Goal: Download file/media

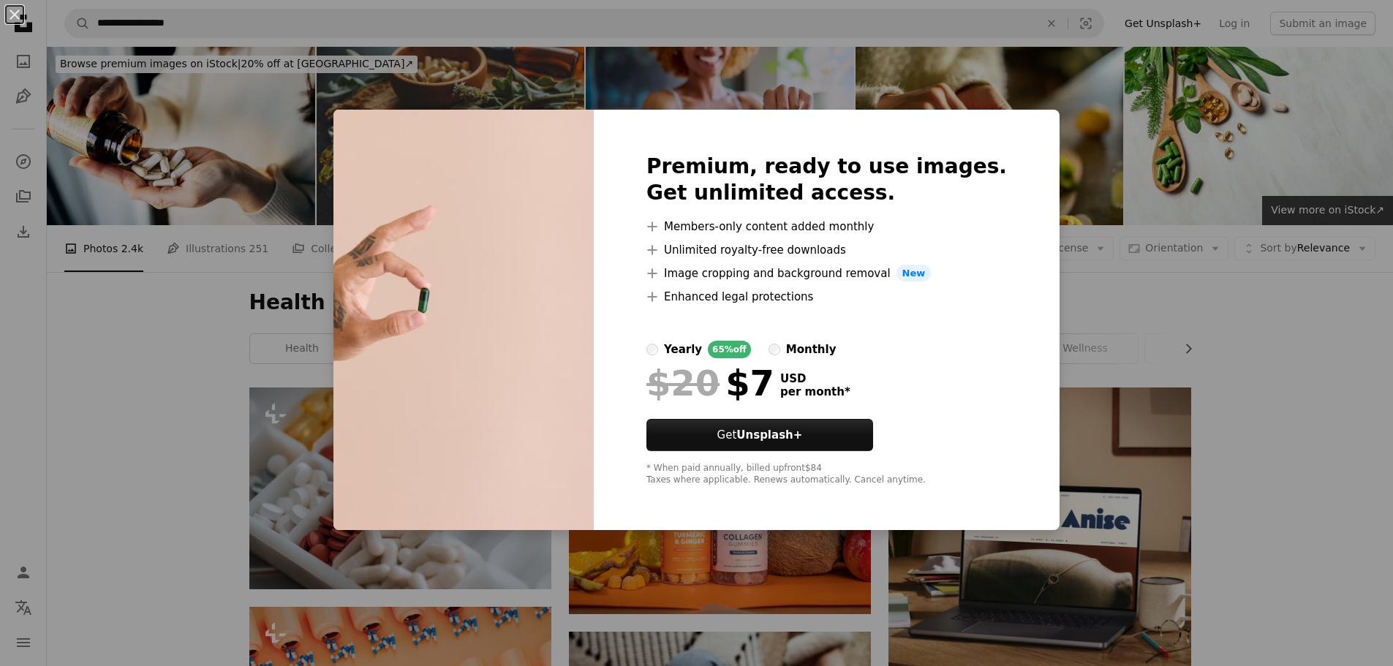
scroll to position [9057, 0]
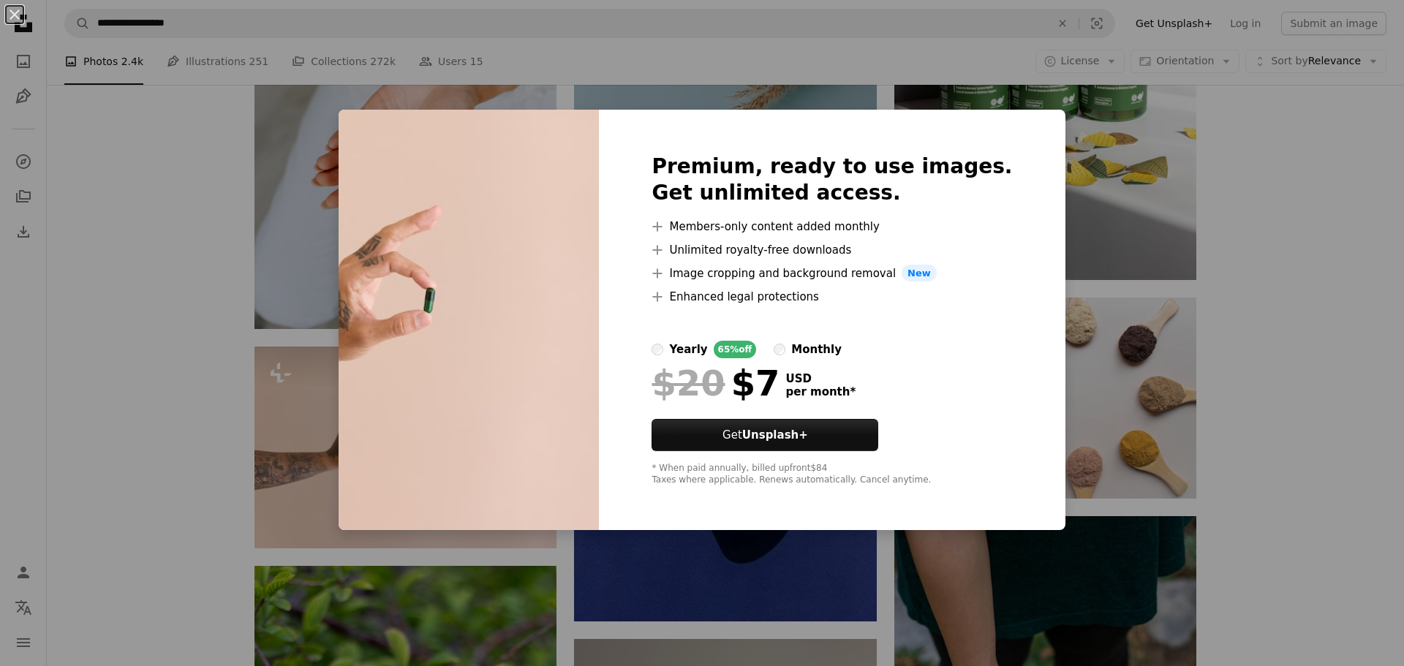
click at [1319, 203] on div "An X shape Premium, ready to use images. Get unlimited access. A plus sign Memb…" at bounding box center [702, 333] width 1404 height 666
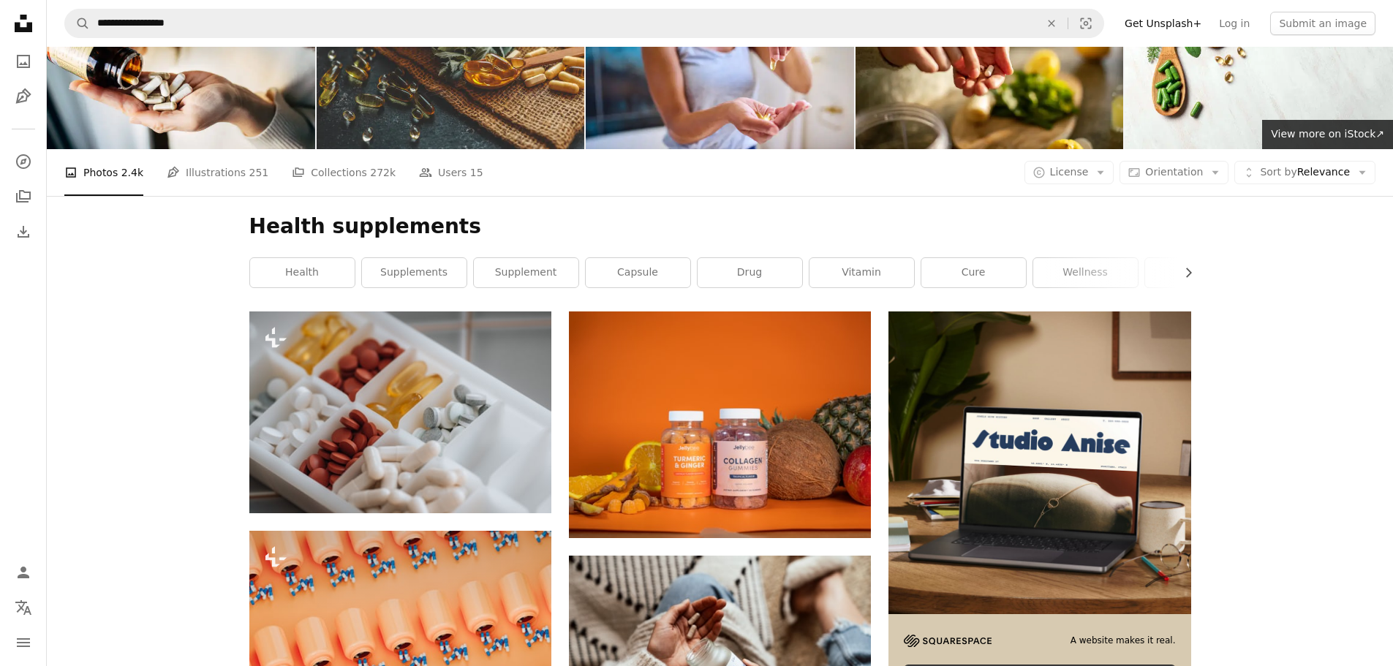
scroll to position [0, 0]
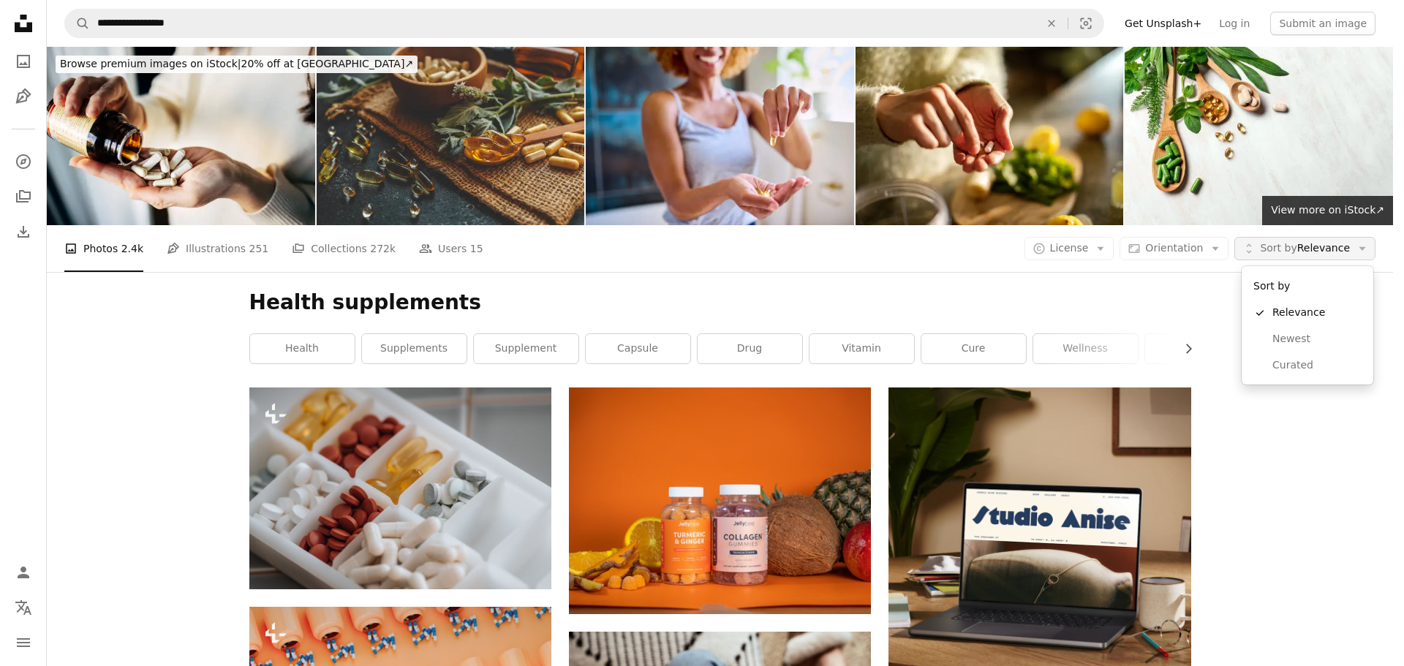
click at [1359, 251] on icon "Arrow down" at bounding box center [1362, 248] width 13 height 13
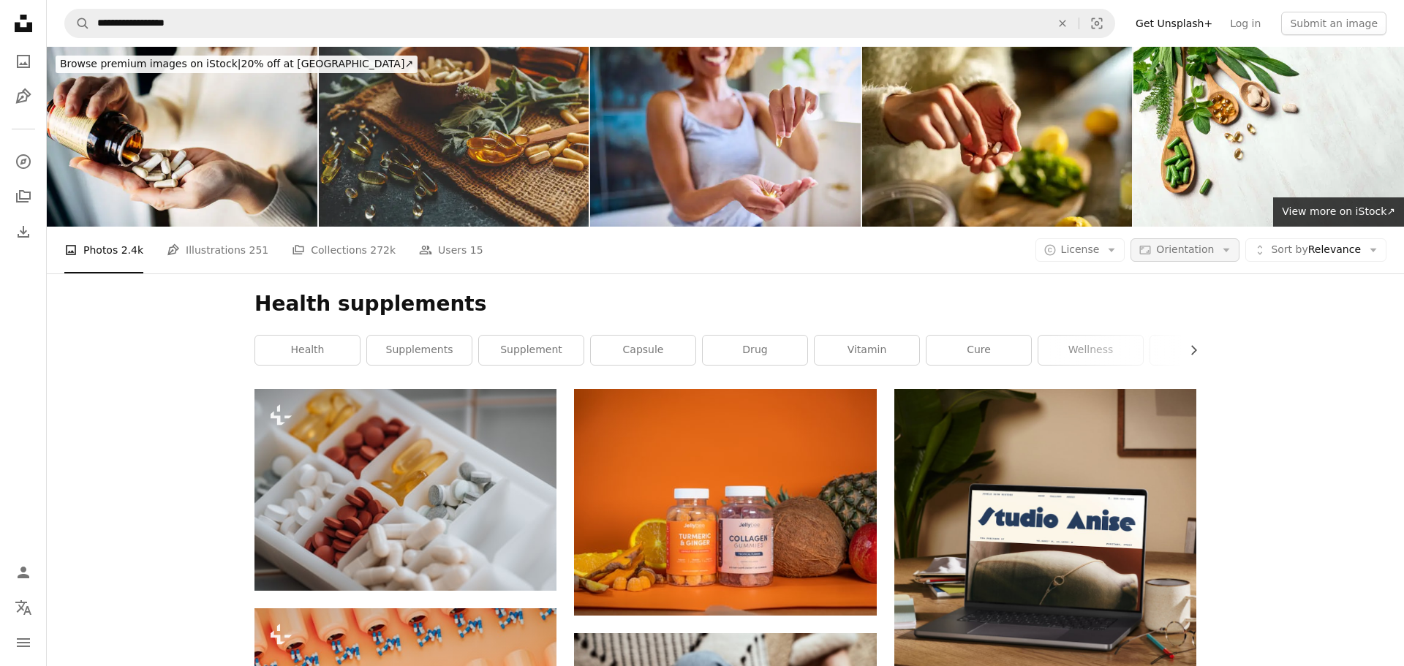
click at [1225, 249] on icon "Arrow down" at bounding box center [1226, 249] width 13 height 13
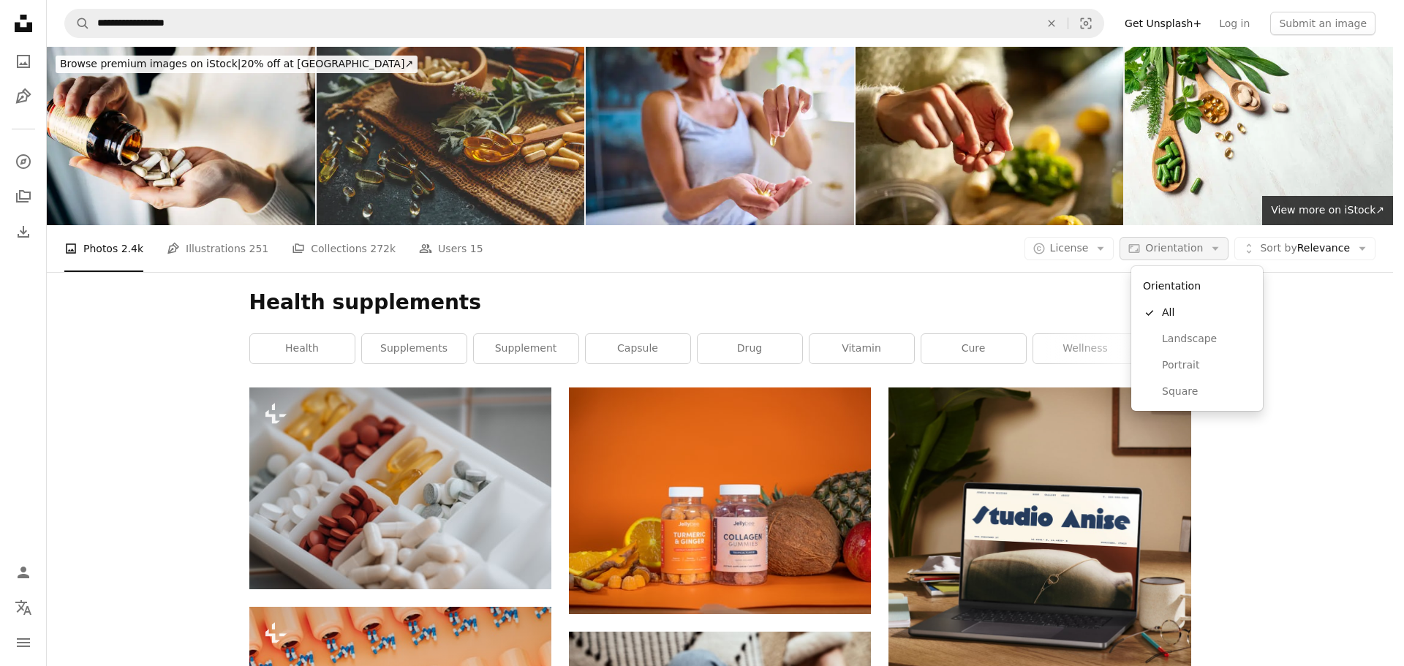
click at [1222, 249] on icon "Arrow down" at bounding box center [1215, 248] width 13 height 13
click at [1104, 248] on icon "button" at bounding box center [1101, 249] width 7 height 4
click at [1093, 369] on span "Free" at bounding box center [1115, 365] width 89 height 15
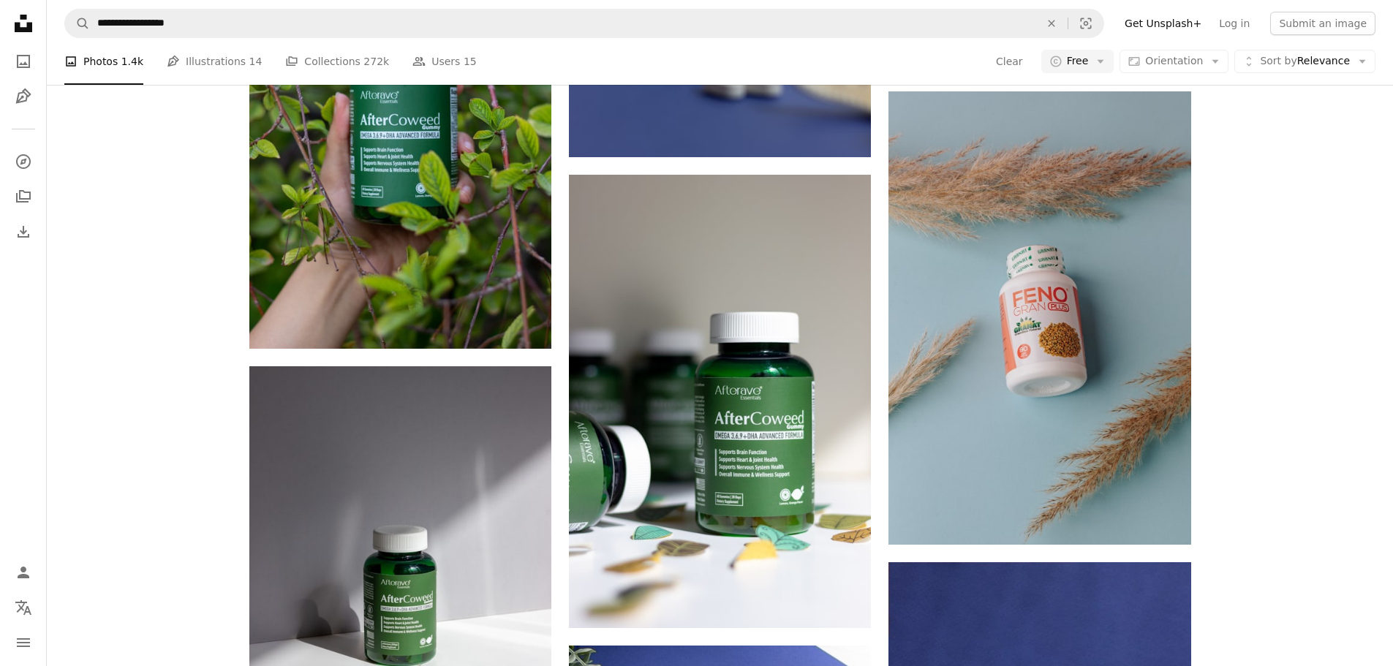
scroll to position [7312, 0]
